Goal: Task Accomplishment & Management: Use online tool/utility

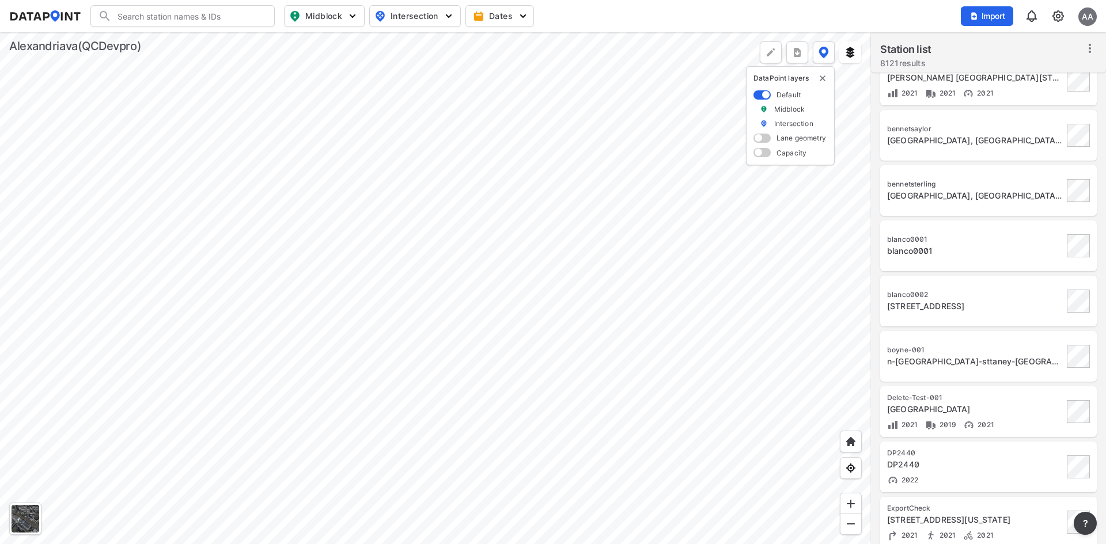
scroll to position [518, 0]
click at [1033, 365] on div "n-[GEOGRAPHIC_DATA]-sttaney-[GEOGRAPHIC_DATA]" at bounding box center [975, 361] width 176 height 12
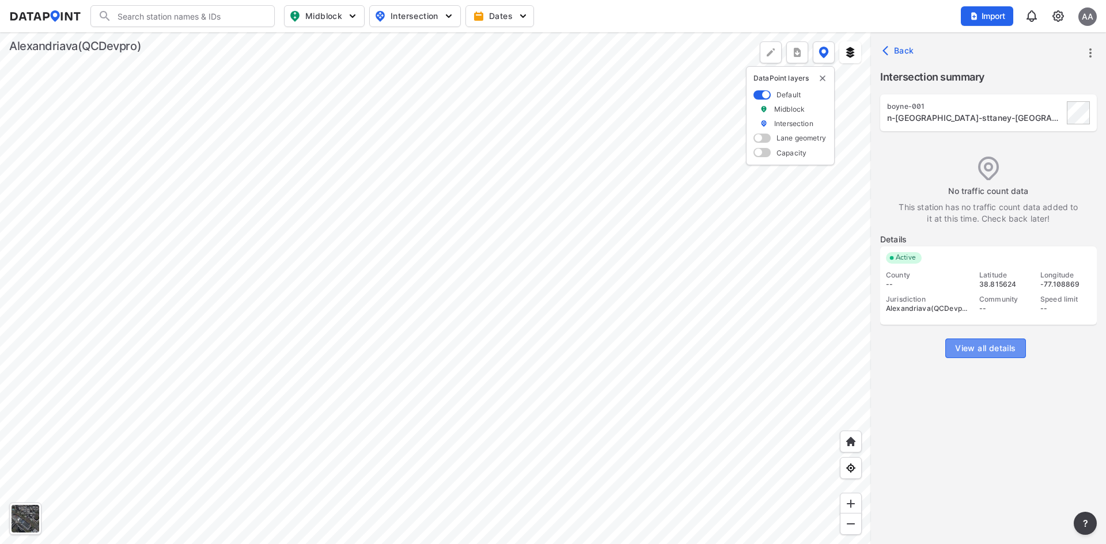
click at [1022, 352] on button "View all details" at bounding box center [985, 349] width 80 height 20
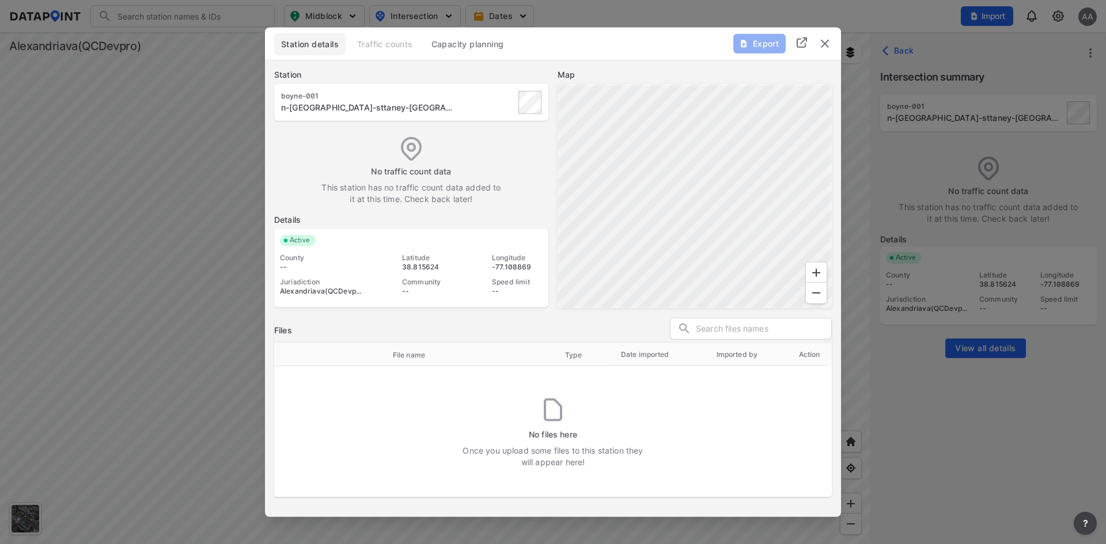
click at [825, 42] on img "delete" at bounding box center [825, 43] width 14 height 14
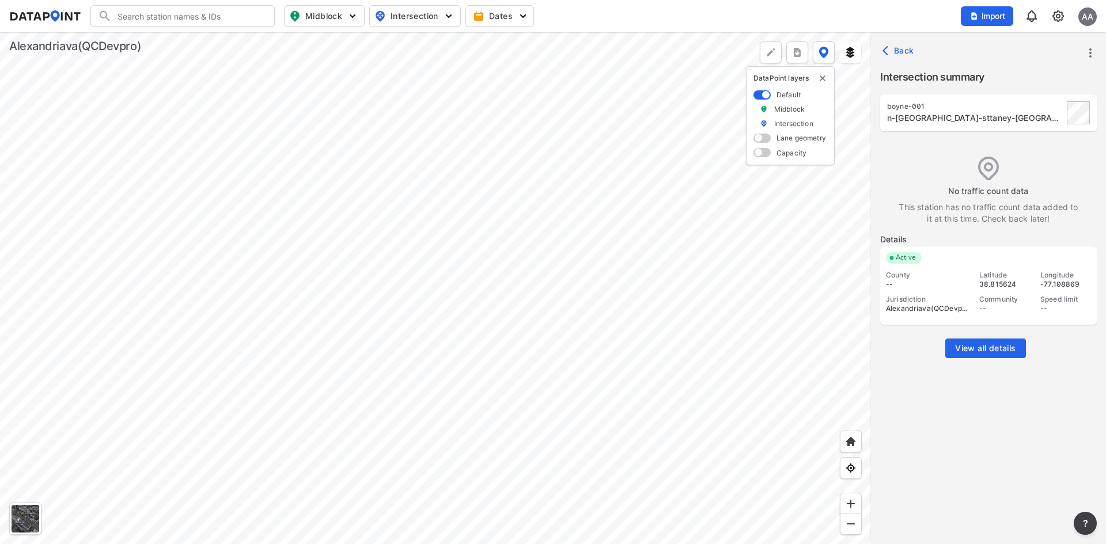
click at [1096, 48] on icon "more" at bounding box center [1090, 53] width 14 height 14
click at [1042, 77] on li "Import" at bounding box center [1041, 79] width 111 height 21
click at [1086, 52] on icon "more" at bounding box center [1090, 53] width 14 height 14
click at [1037, 81] on link "Import" at bounding box center [1017, 79] width 44 height 12
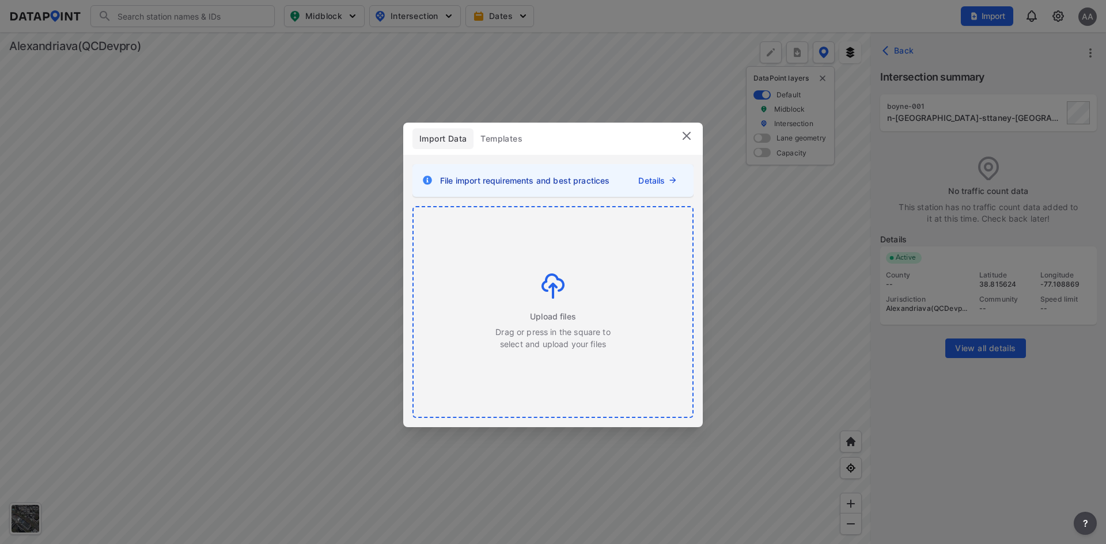
click at [579, 316] on div "Upload files Drag or press in the square to select and upload your files" at bounding box center [553, 312] width 116 height 77
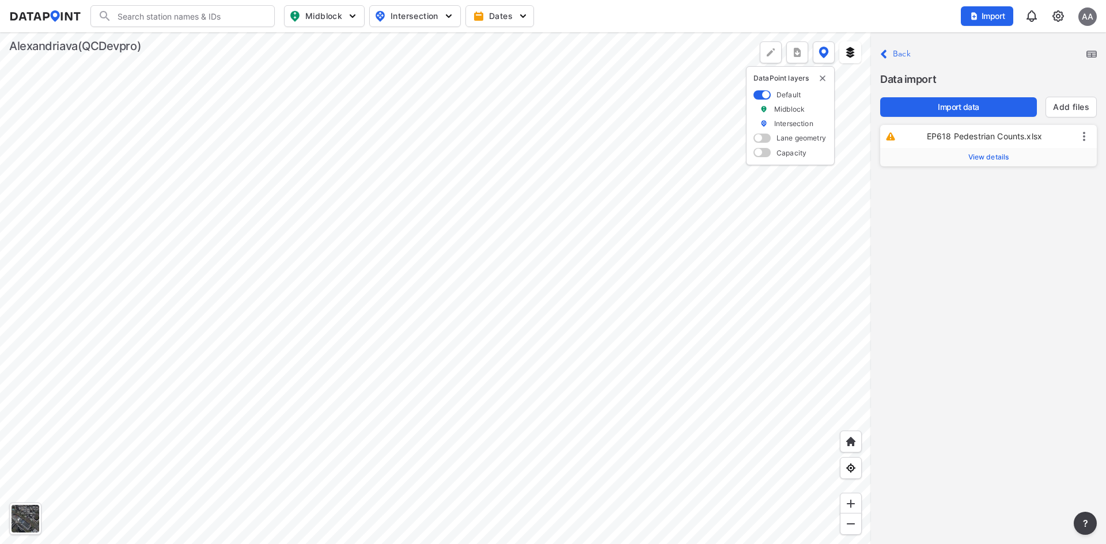
click at [993, 154] on span "View details" at bounding box center [988, 157] width 41 height 9
drag, startPoint x: 994, startPoint y: 187, endPoint x: 928, endPoint y: 185, distance: 66.3
click at [928, 185] on p "Station ID EP618" at bounding box center [988, 187] width 199 height 28
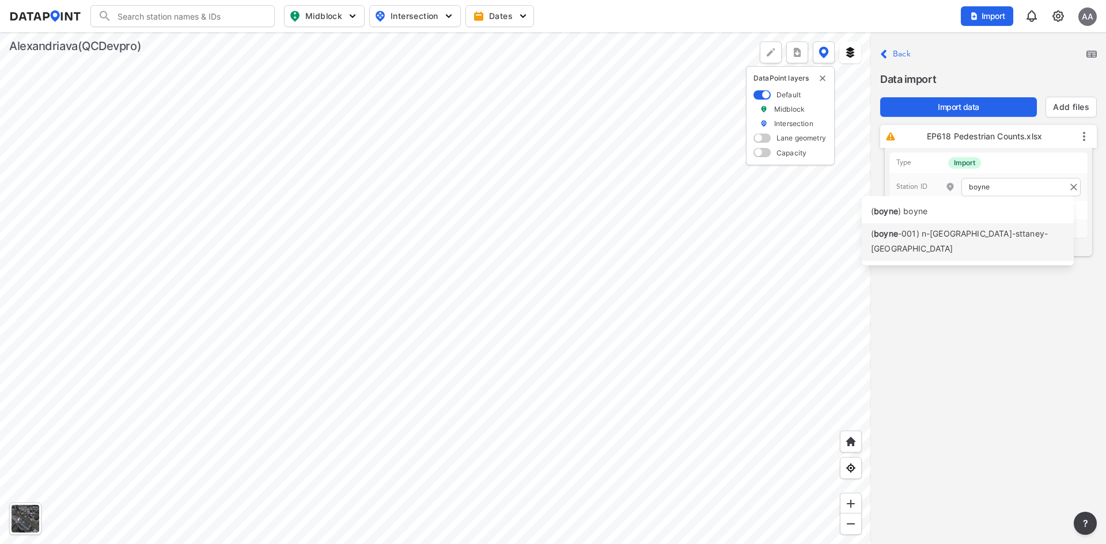
click at [943, 230] on span "-001) n-[GEOGRAPHIC_DATA]-sttaney-[GEOGRAPHIC_DATA]" at bounding box center [959, 241] width 177 height 25
type input "boyne-001"
click at [996, 102] on span "Import data" at bounding box center [958, 107] width 138 height 12
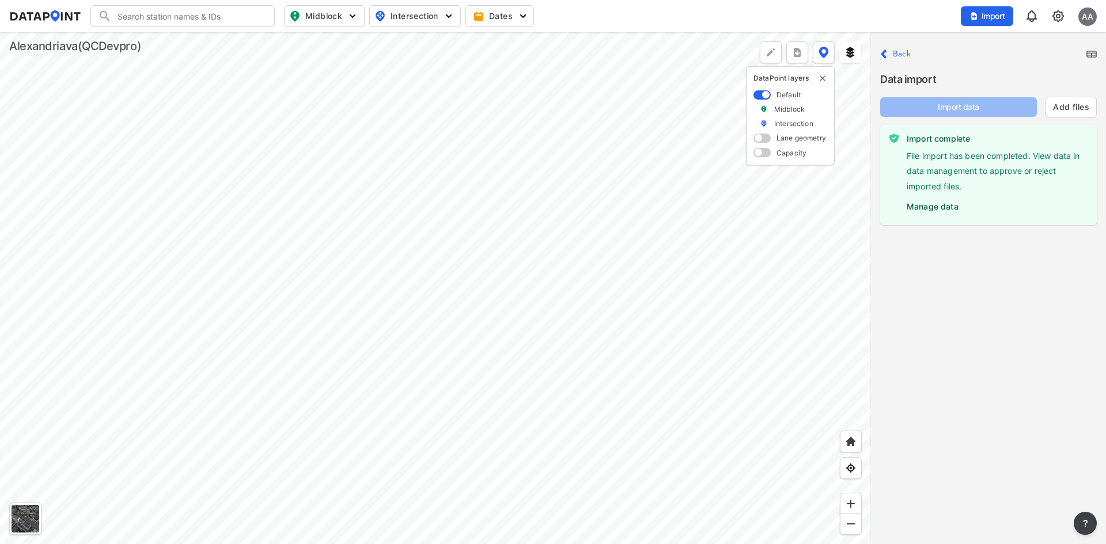
click at [932, 207] on label "Manage data" at bounding box center [996, 203] width 181 height 17
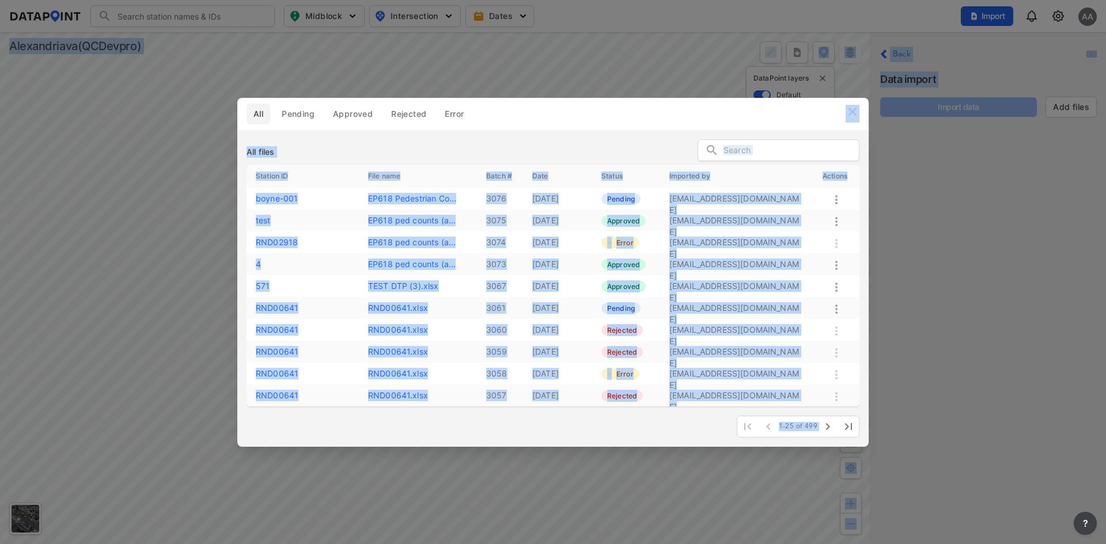
click at [837, 199] on icon at bounding box center [836, 200] width 14 height 14
click at [838, 211] on div "Approve" at bounding box center [820, 212] width 88 height 26
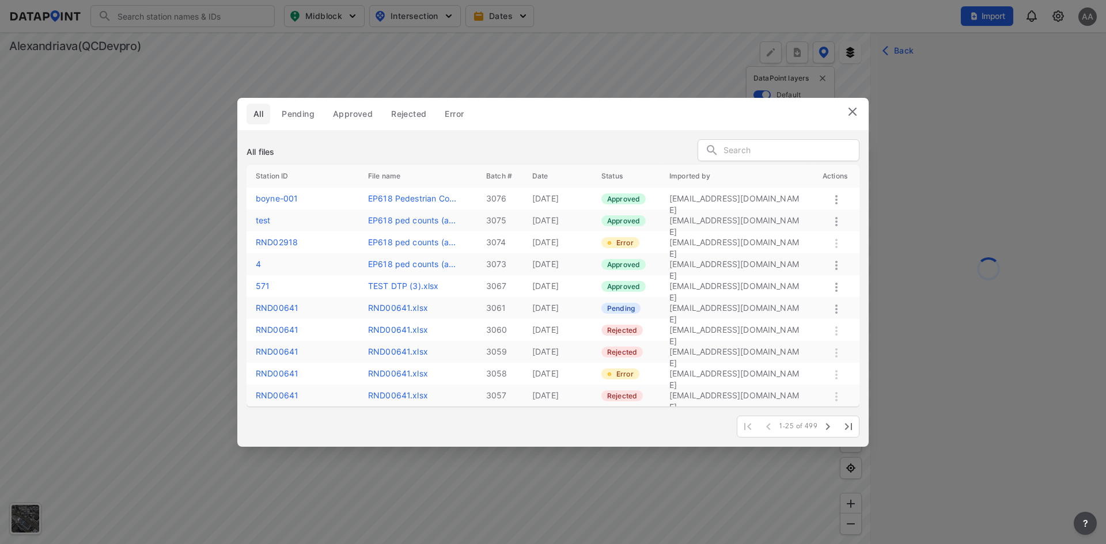
click at [855, 111] on img at bounding box center [852, 112] width 14 height 14
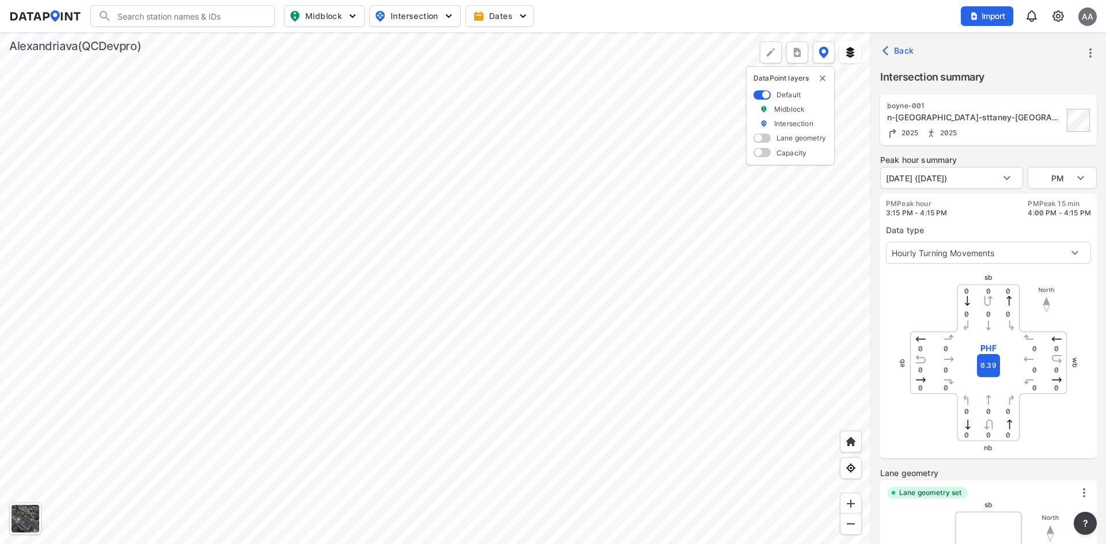
type input "2601"
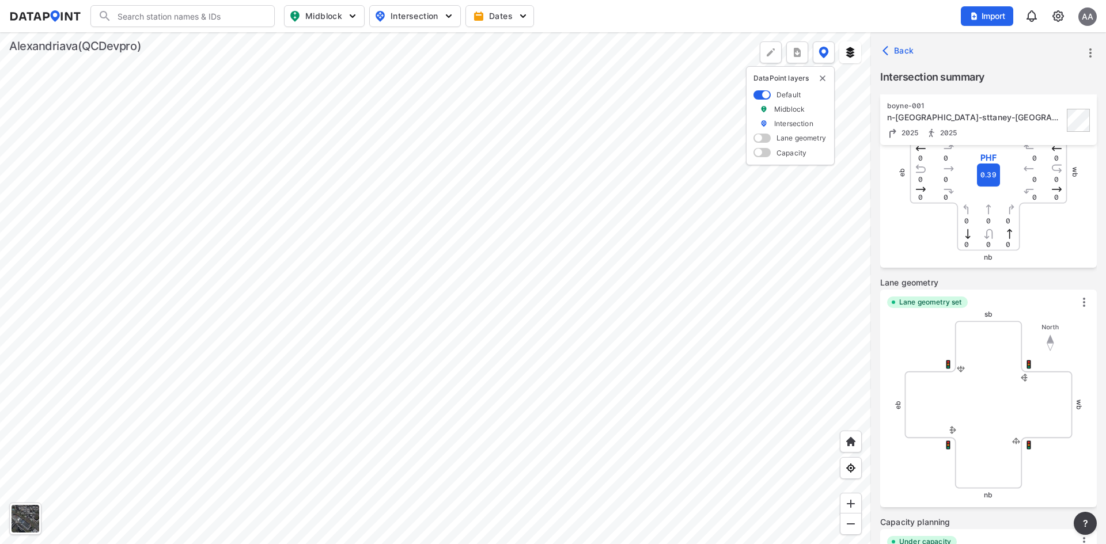
scroll to position [407, 0]
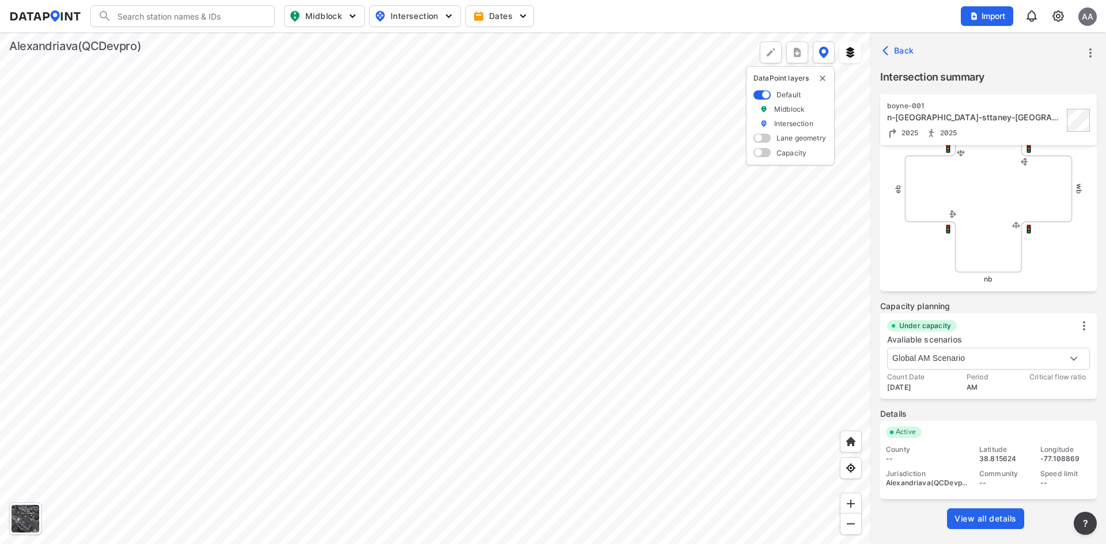
click at [991, 522] on span "View all details" at bounding box center [985, 519] width 62 height 12
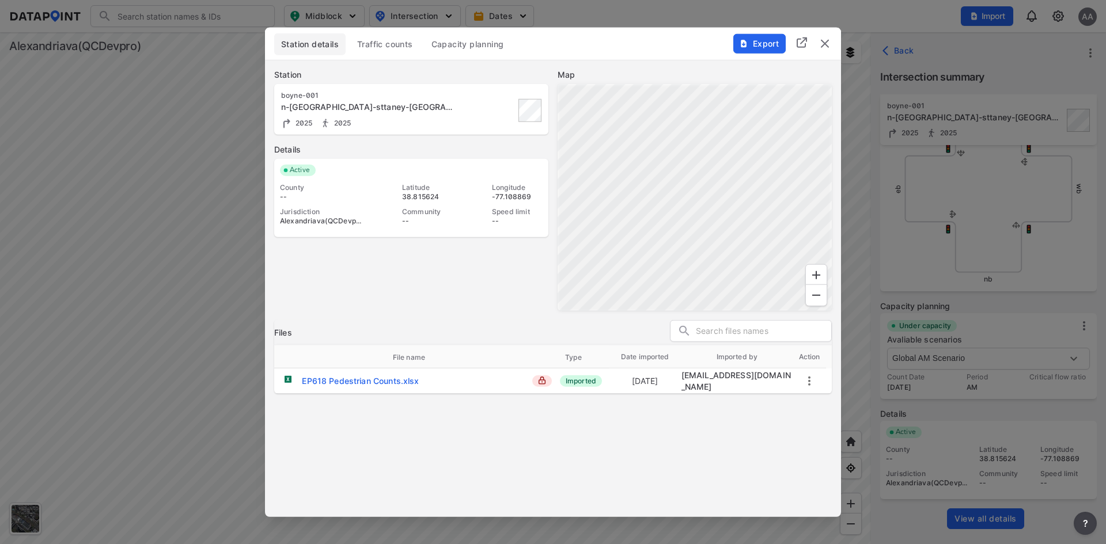
click at [749, 51] on button "Export" at bounding box center [759, 43] width 52 height 20
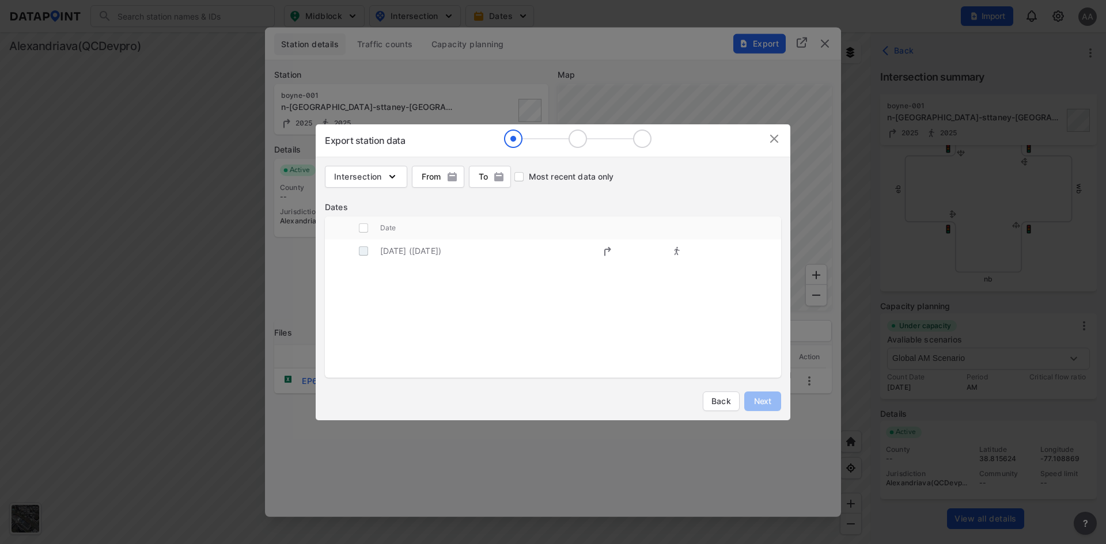
click at [360, 253] on input "decorative checkbox" at bounding box center [363, 251] width 22 height 22
checkbox input "true"
click at [764, 405] on span "Next" at bounding box center [762, 402] width 23 height 12
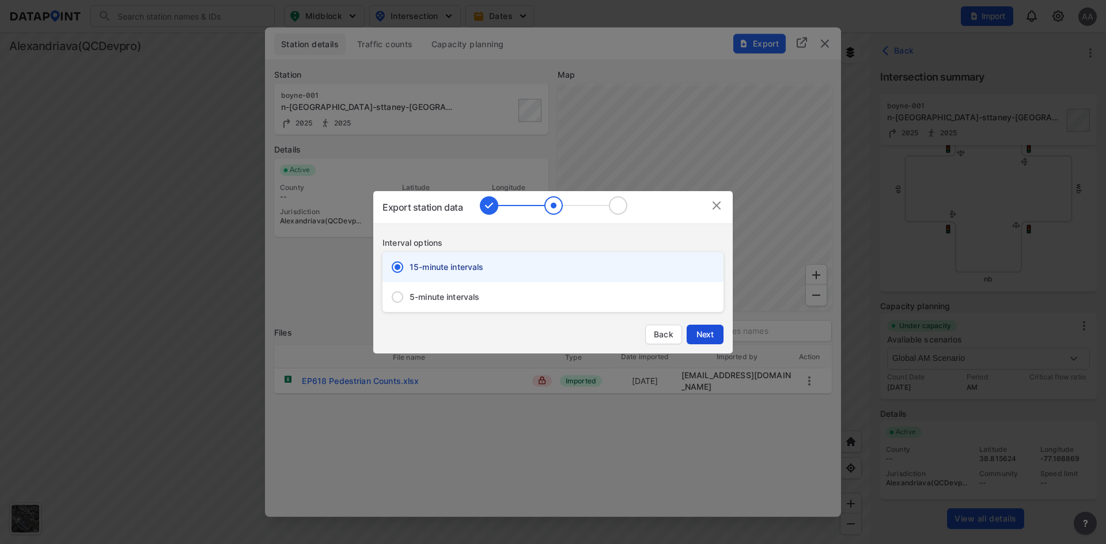
click at [715, 341] on button "Next" at bounding box center [704, 335] width 37 height 20
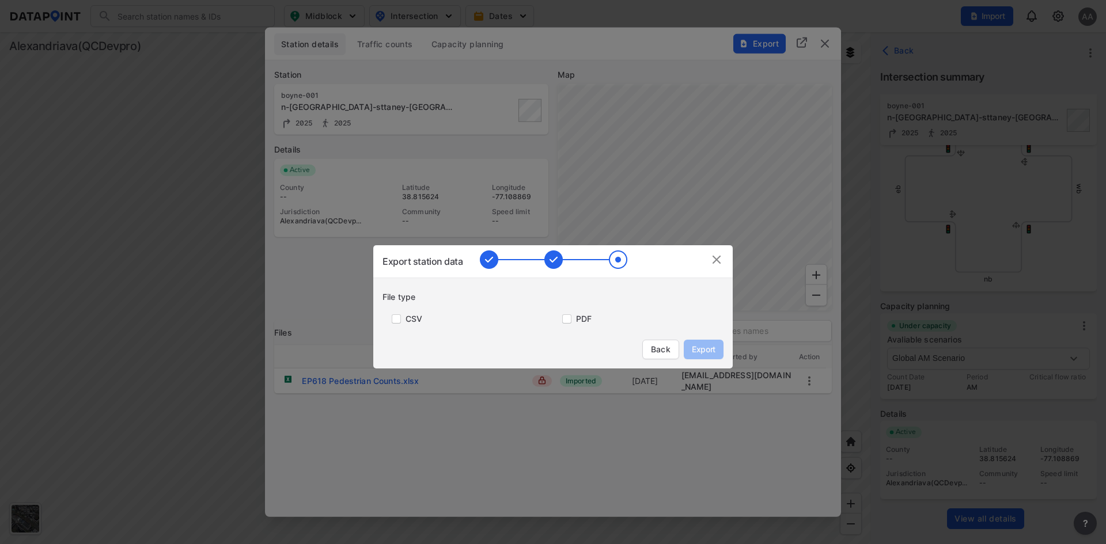
click at [640, 352] on div "Back Export" at bounding box center [558, 350] width 332 height 20
click at [651, 348] on span "Back" at bounding box center [661, 350] width 22 height 12
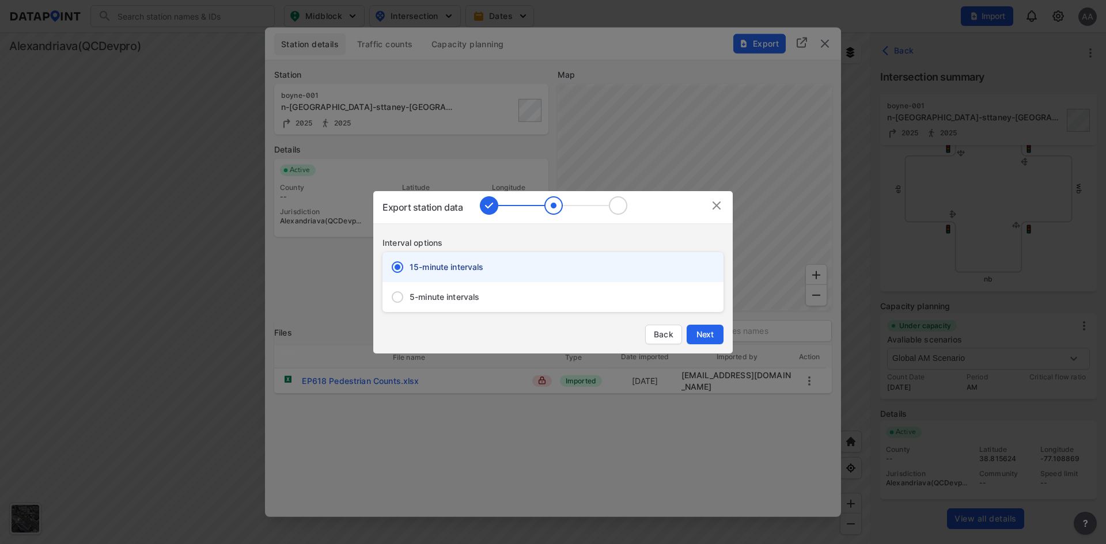
click at [400, 297] on input "5-minute intervals" at bounding box center [397, 297] width 24 height 24
radio input "true"
radio input "false"
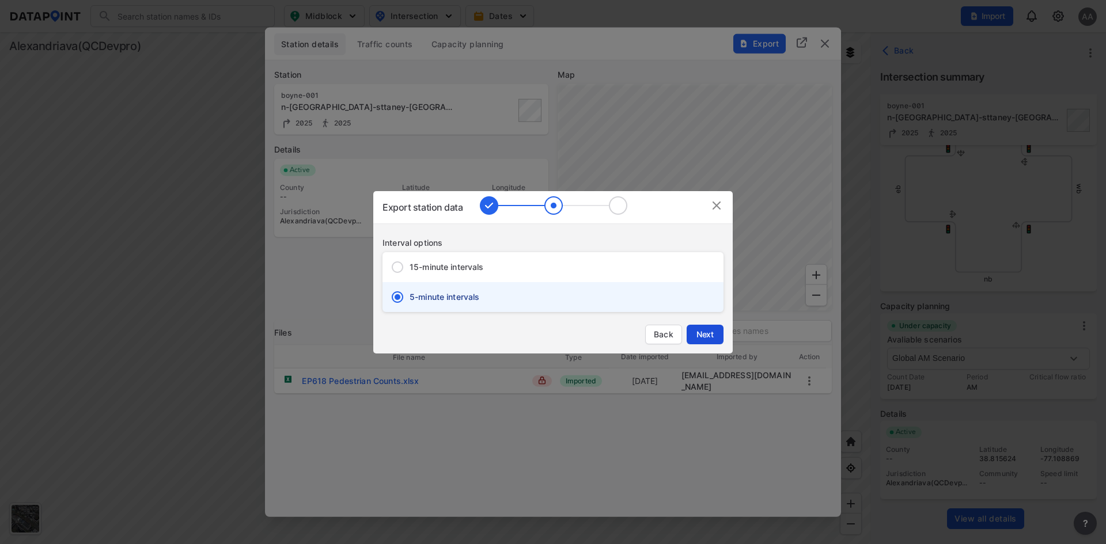
click at [708, 338] on span "Next" at bounding box center [704, 335] width 23 height 12
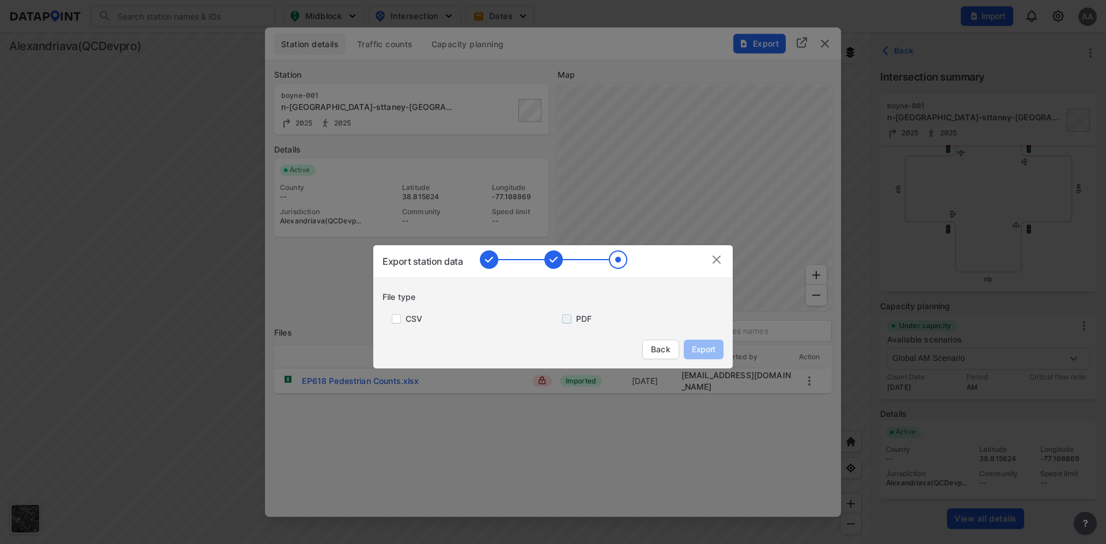
click at [568, 319] on input "primary checkbox" at bounding box center [564, 318] width 23 height 9
checkbox input "true"
click at [396, 318] on input "primary checkbox" at bounding box center [393, 318] width 23 height 9
checkbox input "true"
click at [715, 346] on span "Export" at bounding box center [703, 350] width 26 height 12
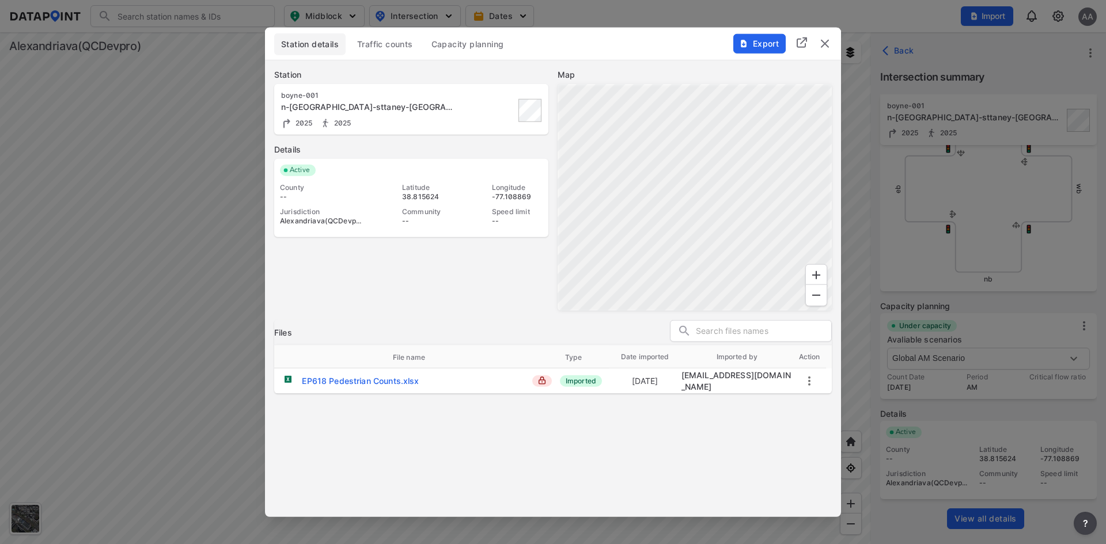
click at [385, 48] on span "Traffic counts" at bounding box center [385, 44] width 56 height 12
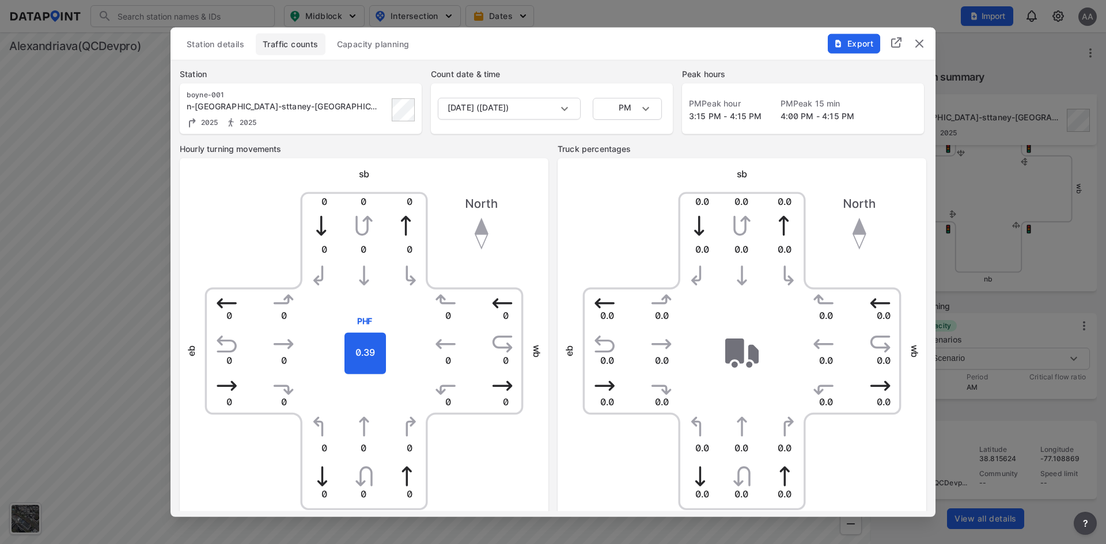
scroll to position [0, 0]
click at [645, 104] on body "Search Please enter a search term. Midblock Intersection Dates Import AA Import…" at bounding box center [553, 272] width 1106 height 544
click at [621, 58] on li "AM" at bounding box center [627, 65] width 69 height 22
type input "AM"
